Goal: Obtain resource: Download file/media

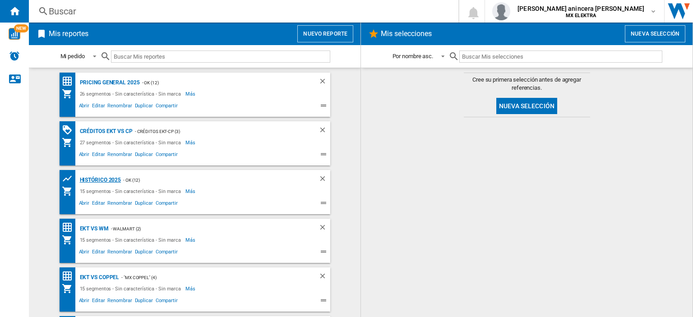
click at [108, 177] on div "HISTÓRICO 2025" at bounding box center [100, 180] width 44 height 11
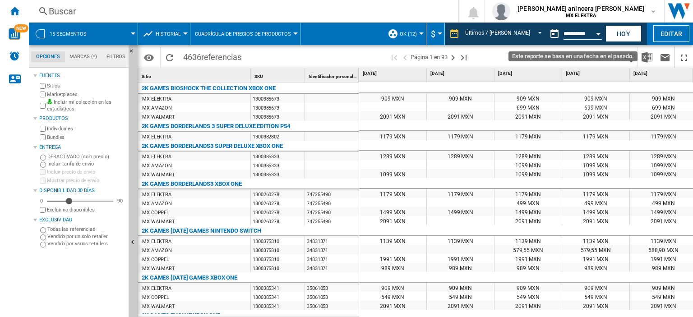
click at [596, 35] on button "Open calendar" at bounding box center [598, 32] width 16 height 16
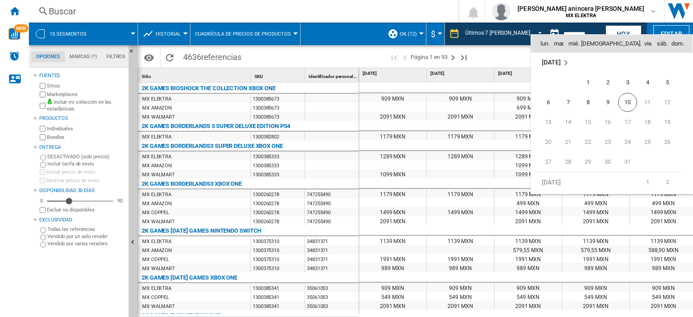
scroll to position [4284, 0]
click at [672, 101] on span "5" at bounding box center [667, 104] width 18 height 18
type input "**********"
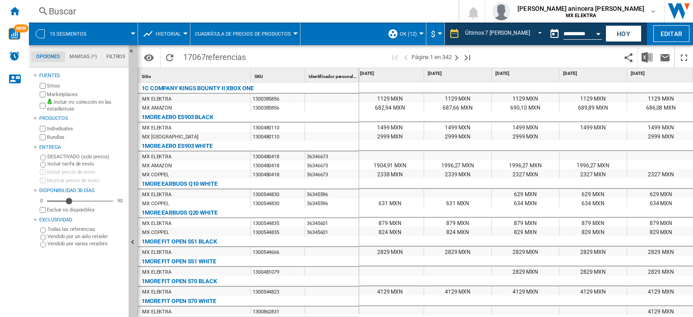
scroll to position [0, 211]
click at [648, 57] on img "Descargar en Excel" at bounding box center [647, 57] width 11 height 11
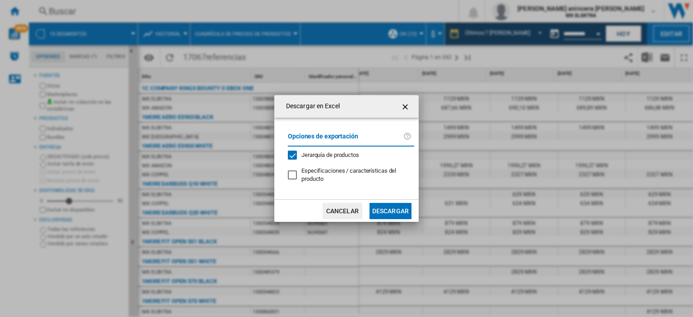
click at [388, 212] on button "Descargar" at bounding box center [391, 211] width 42 height 16
